Goal: Task Accomplishment & Management: Manage account settings

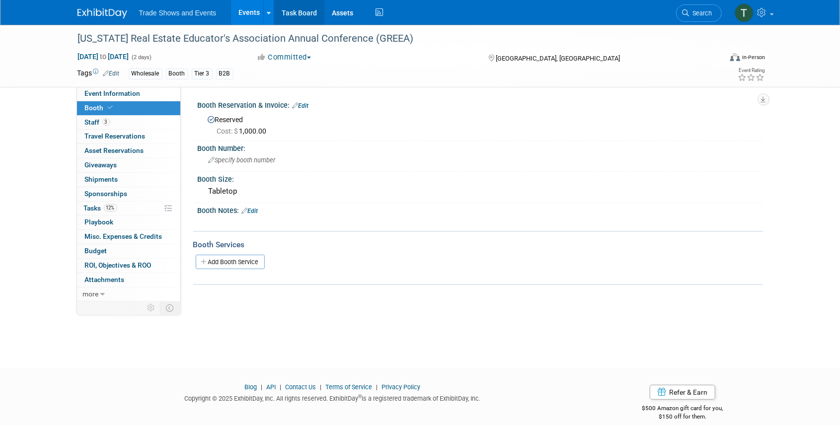
click at [306, 8] on link "Task Board" at bounding box center [299, 12] width 50 height 25
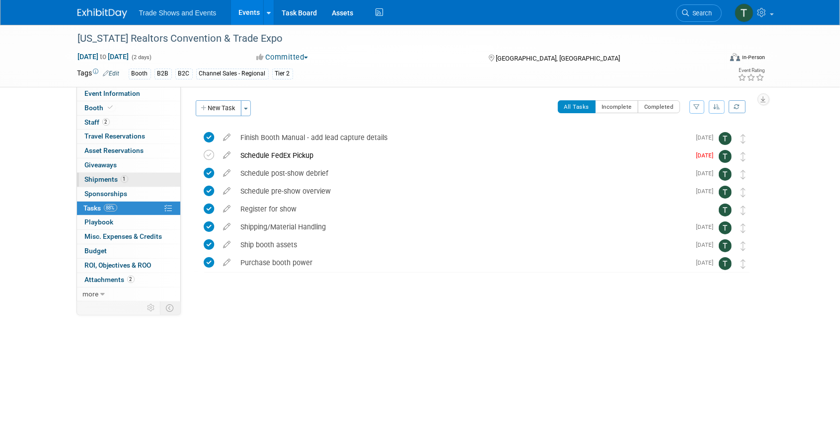
click at [98, 178] on span "Shipments 1" at bounding box center [106, 179] width 43 height 8
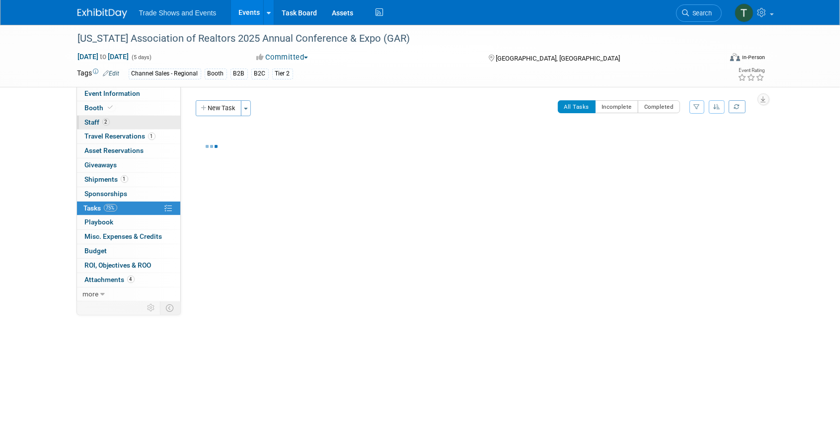
click at [102, 118] on span "Staff 2" at bounding box center [97, 122] width 25 height 8
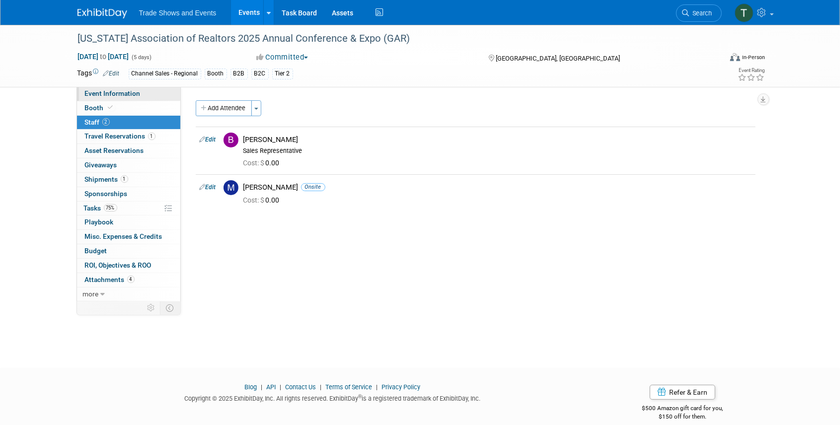
click at [120, 91] on span "Event Information" at bounding box center [113, 93] width 56 height 8
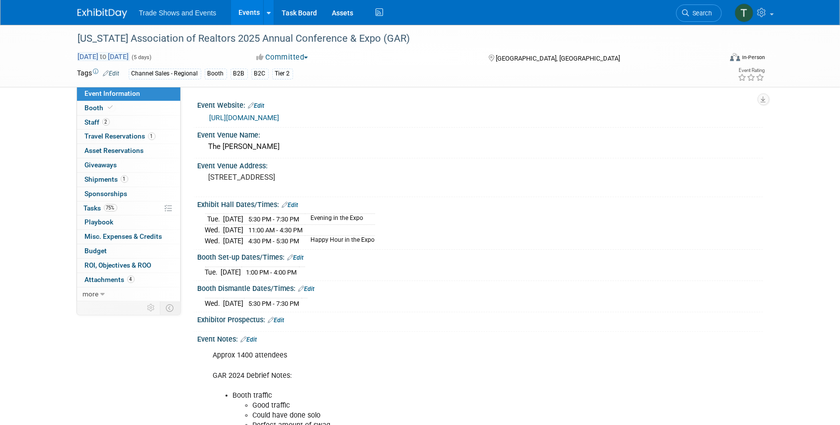
click at [130, 57] on span "Sep 1, 2025 to Sep 5, 2025" at bounding box center [104, 56] width 52 height 9
select select "8"
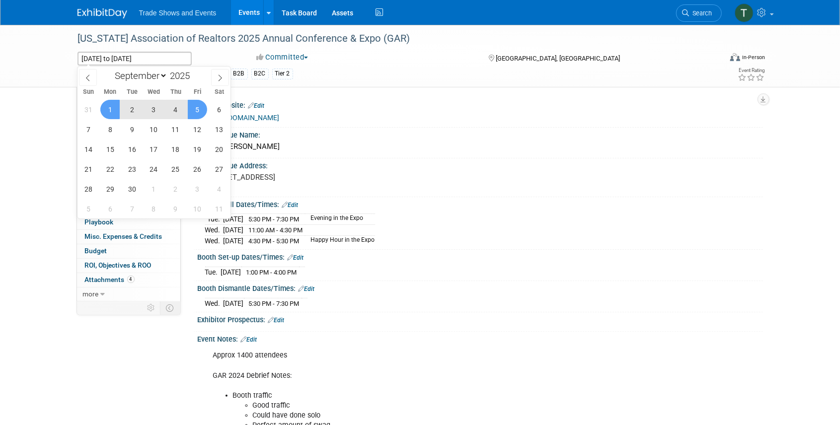
click at [132, 110] on span "2" at bounding box center [131, 109] width 19 height 19
type input "Sep 2, 2025"
click at [149, 109] on span "3" at bounding box center [153, 109] width 19 height 19
